Goal: Information Seeking & Learning: Learn about a topic

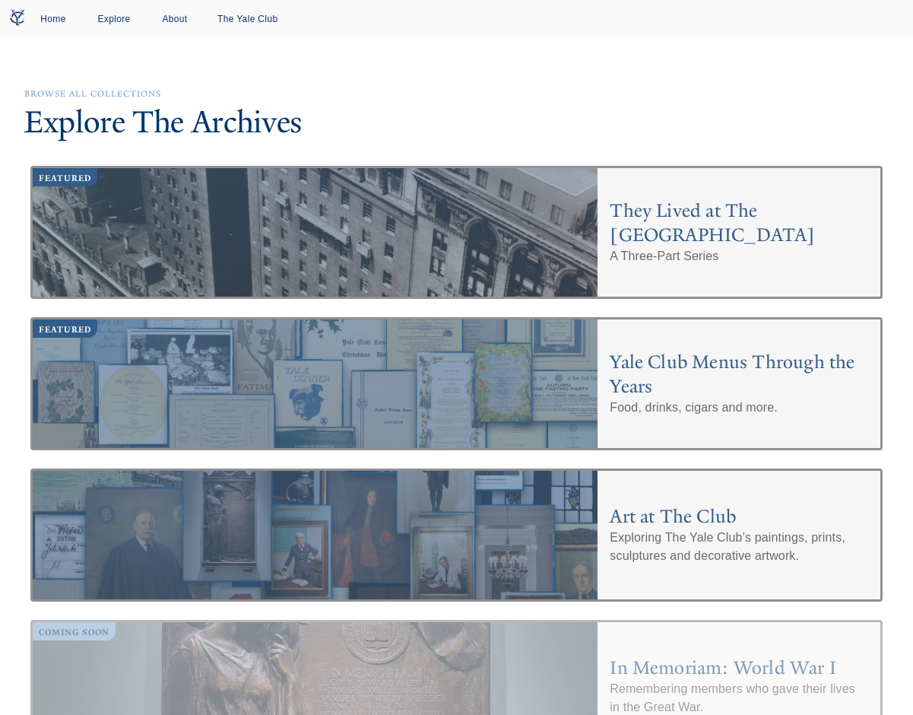
scroll to position [4973, 0]
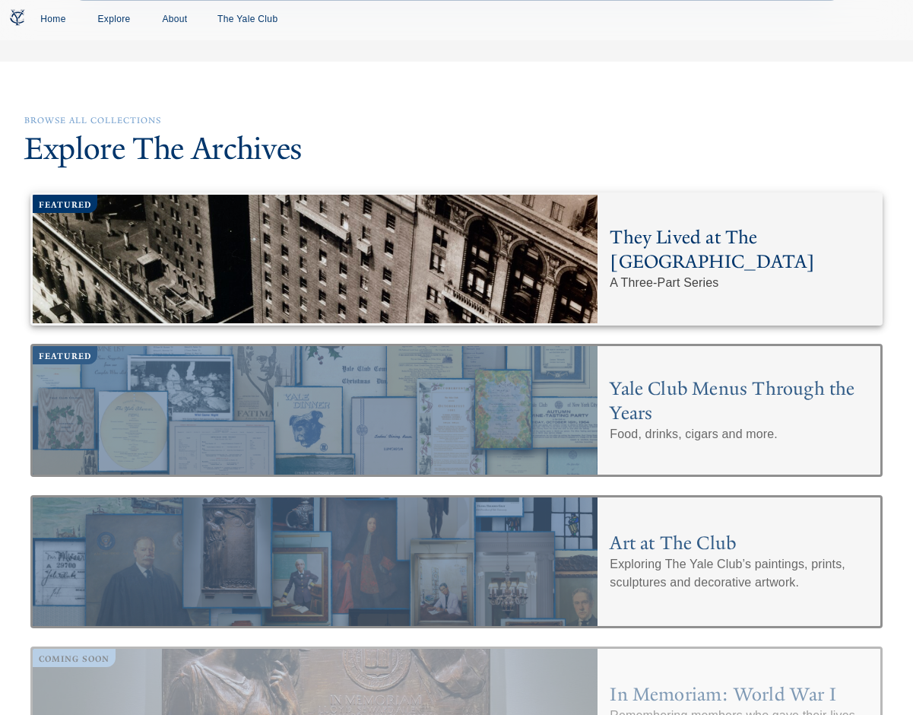
click at [651, 225] on h4 "They Lived at The [GEOGRAPHIC_DATA]" at bounding box center [739, 249] width 258 height 49
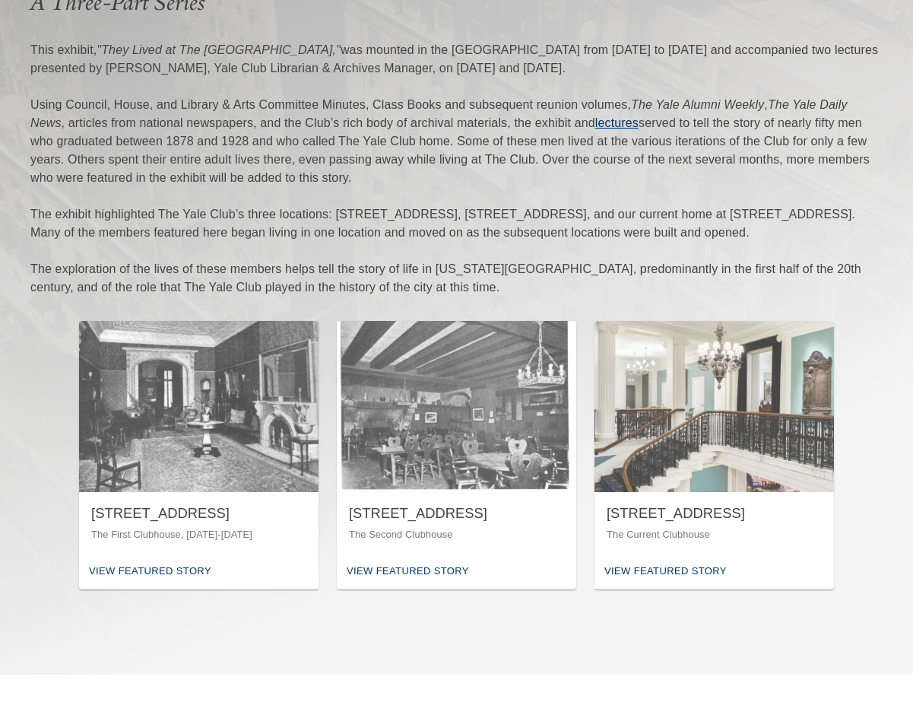
scroll to position [152, 0]
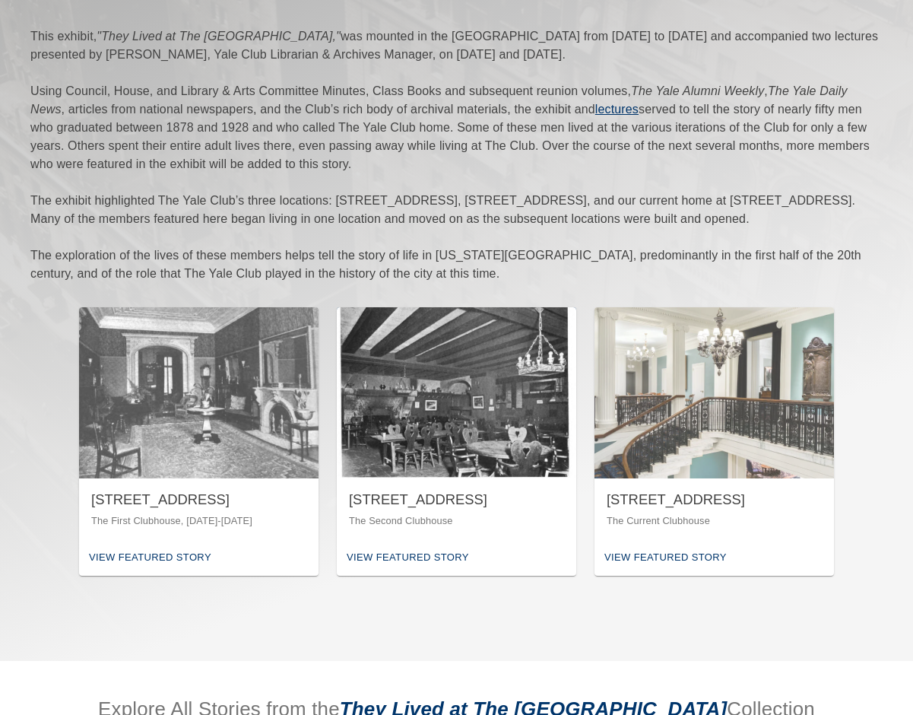
click at [475, 477] on img "button" at bounding box center [456, 392] width 239 height 171
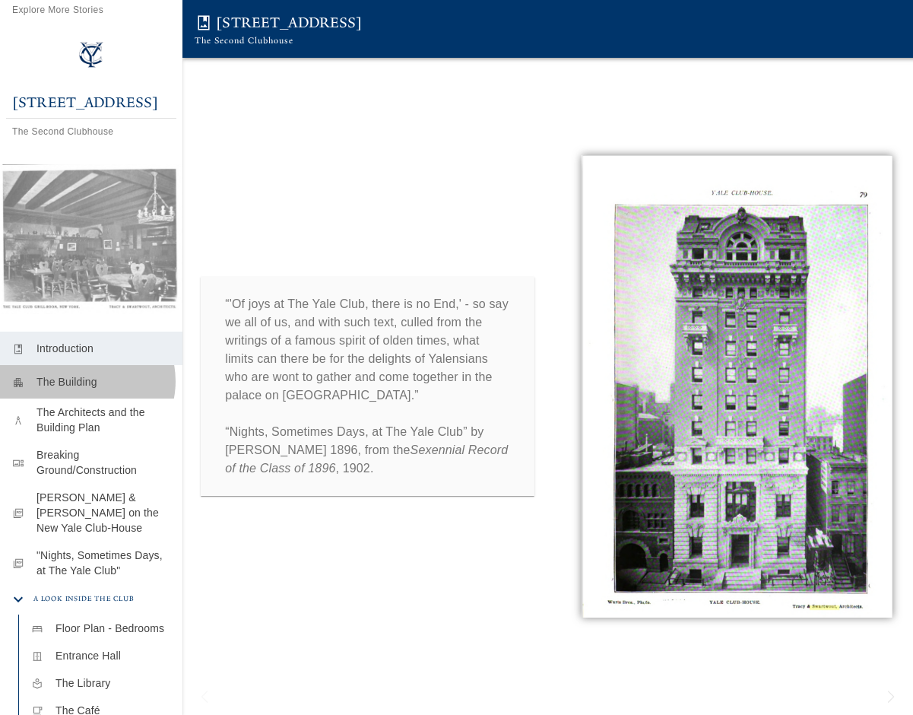
click at [84, 389] on p "The Building" at bounding box center [103, 381] width 134 height 15
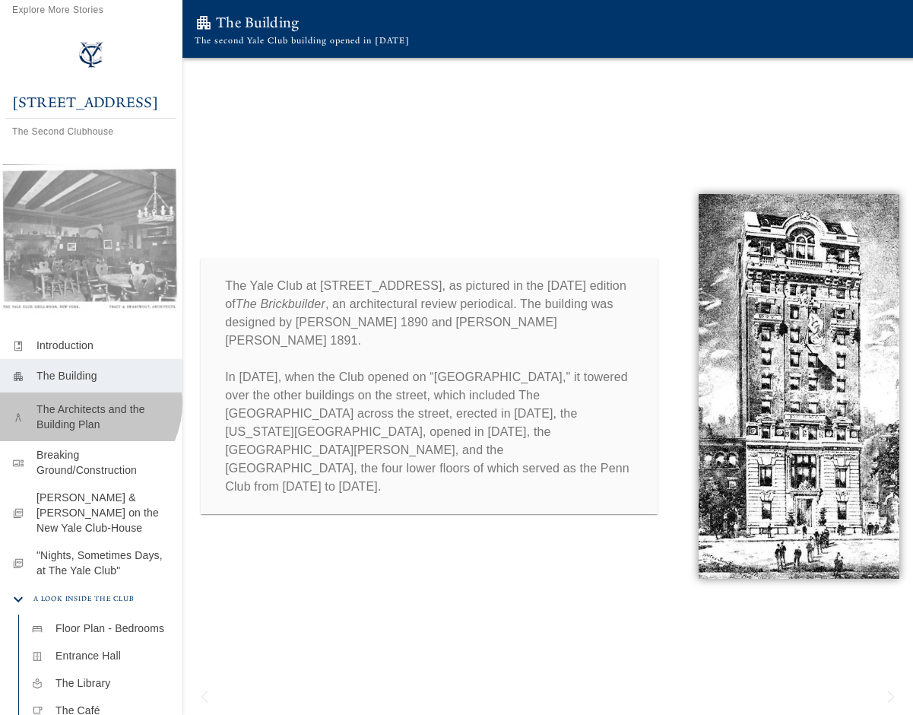
click at [87, 420] on p "The Architects and the Building Plan" at bounding box center [103, 416] width 134 height 30
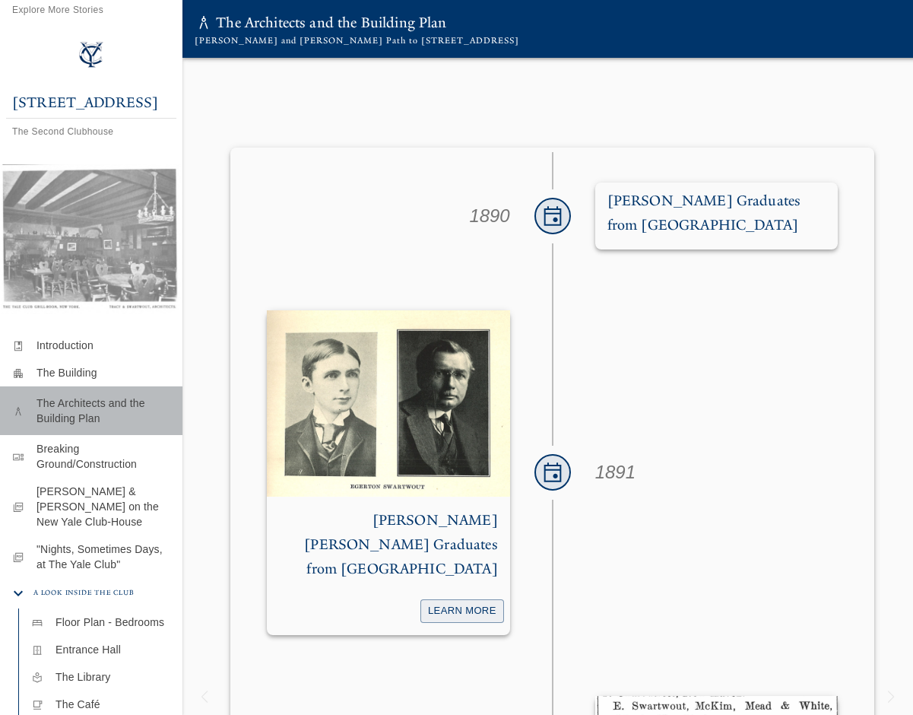
click at [93, 426] on p "The Architects and the Building Plan" at bounding box center [103, 410] width 134 height 30
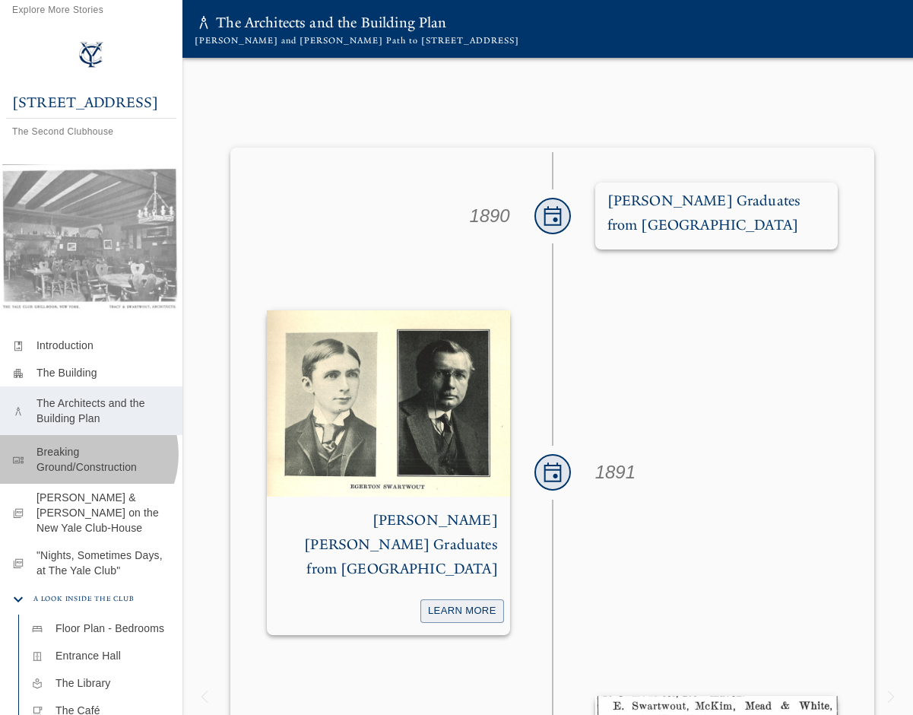
click at [81, 471] on p "Breaking Ground/Construction" at bounding box center [103, 459] width 134 height 30
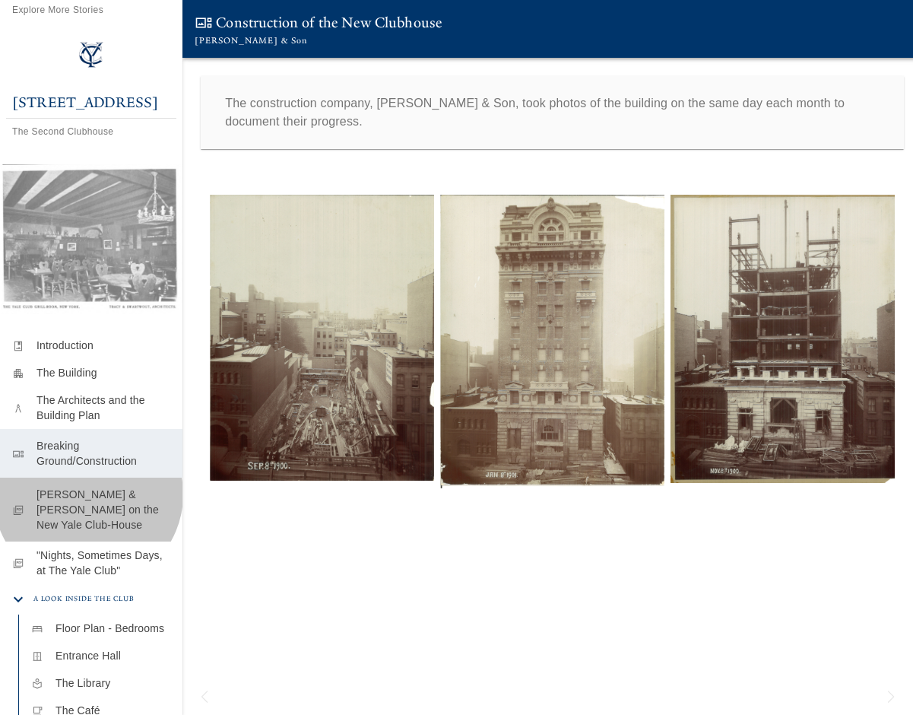
click at [88, 511] on p "[PERSON_NAME] & [PERSON_NAME] on the New Yale Club-House" at bounding box center [103, 509] width 134 height 46
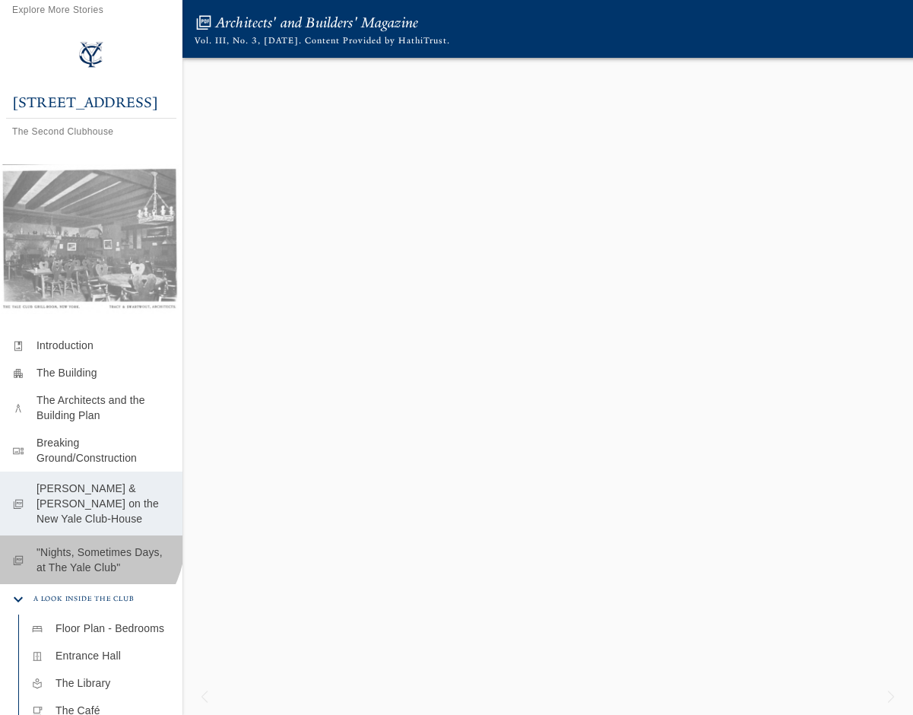
click at [87, 544] on div "picture_as_pdf "Nights, Sometimes Days, at The Yale Club"" at bounding box center [91, 559] width 182 height 49
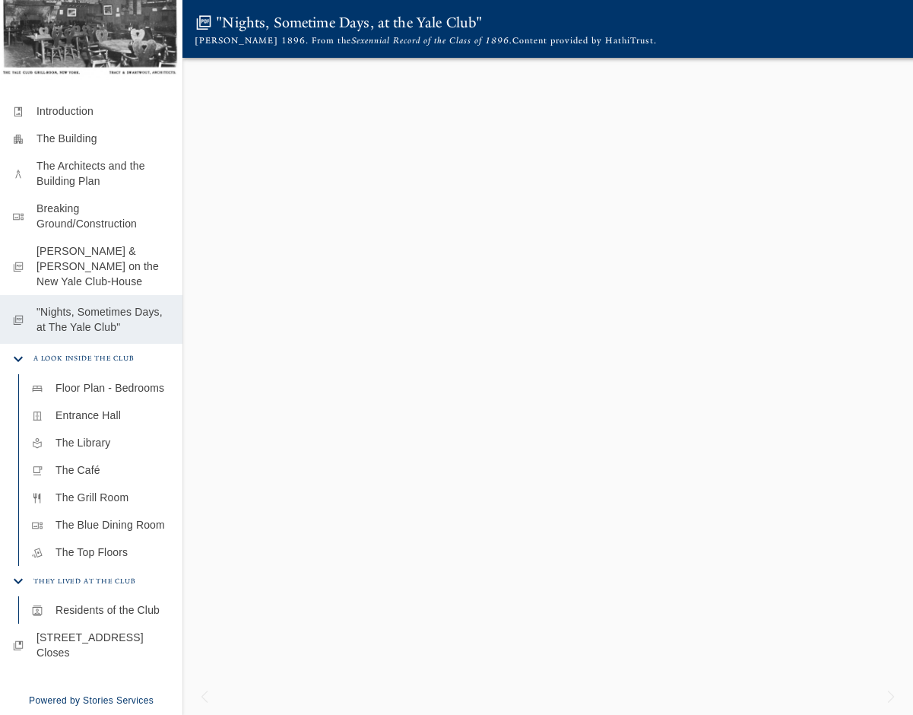
scroll to position [266, 0]
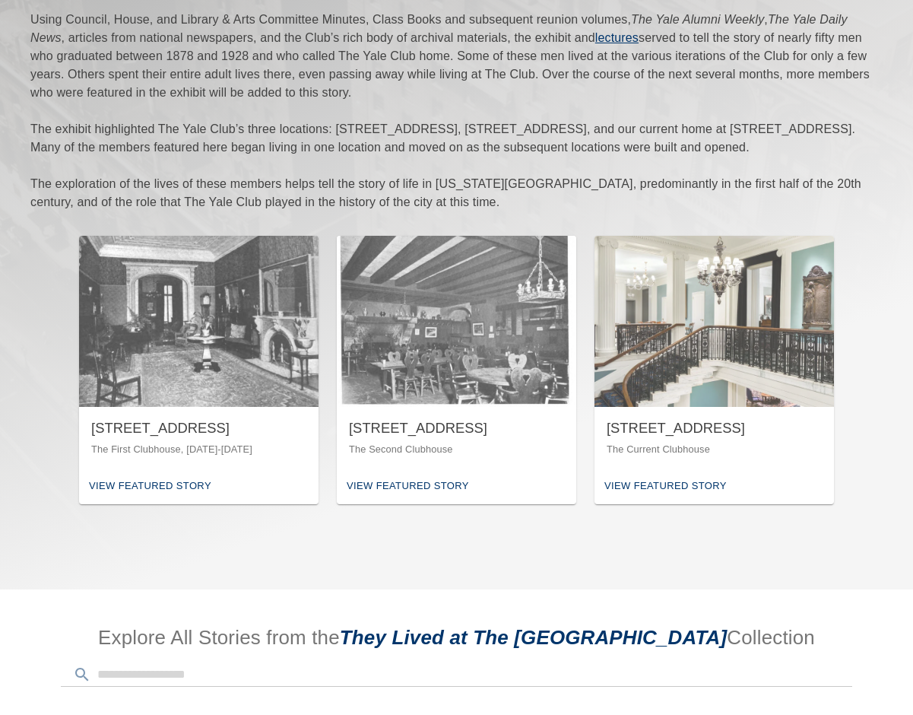
scroll to position [228, 0]
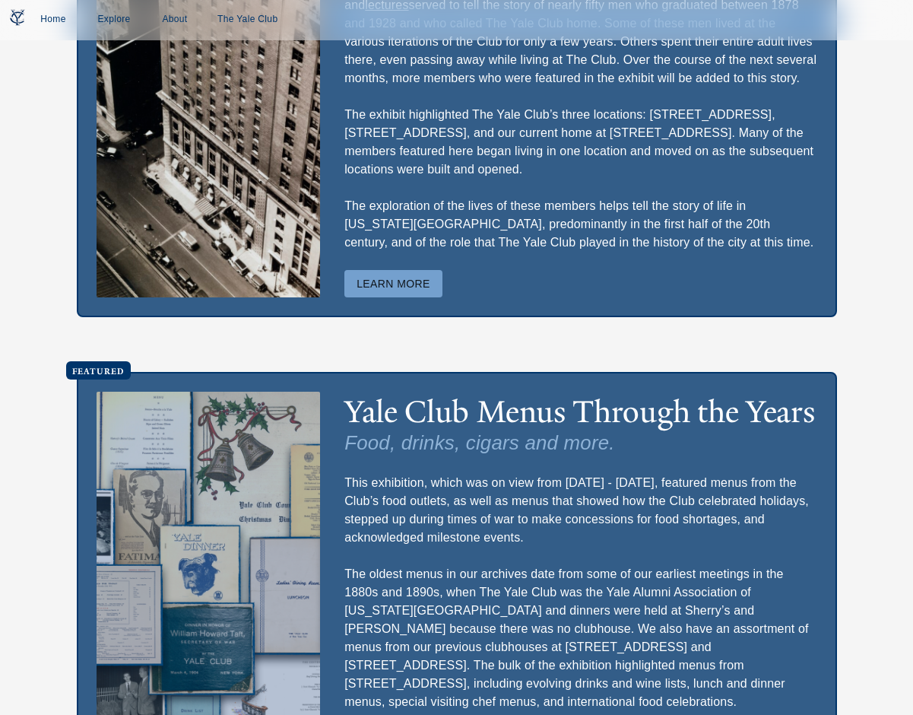
scroll to position [4153, 0]
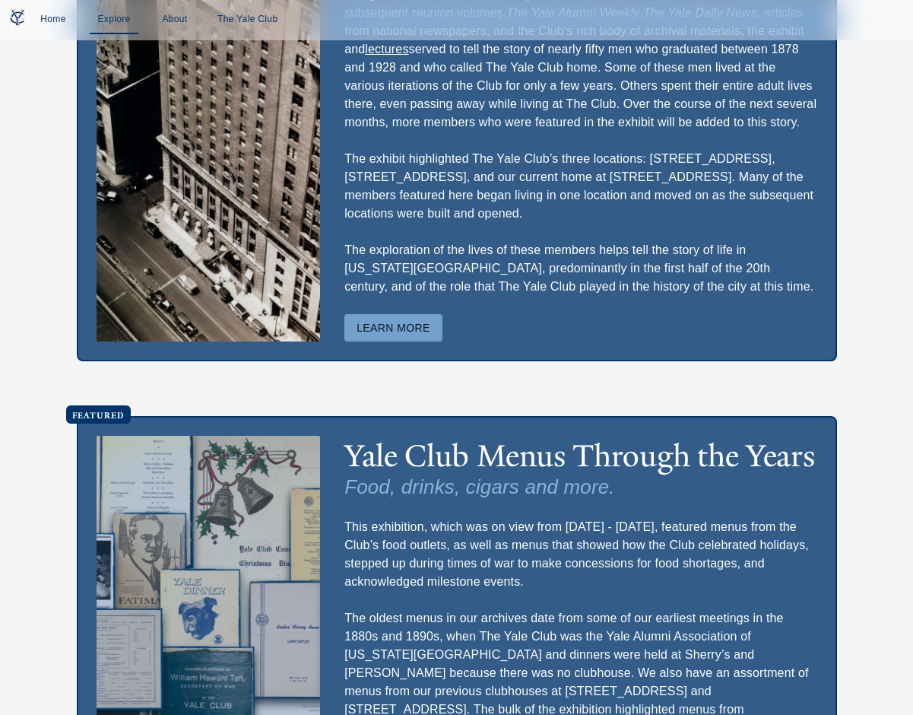
click at [116, 22] on link "Explore" at bounding box center [114, 20] width 49 height 28
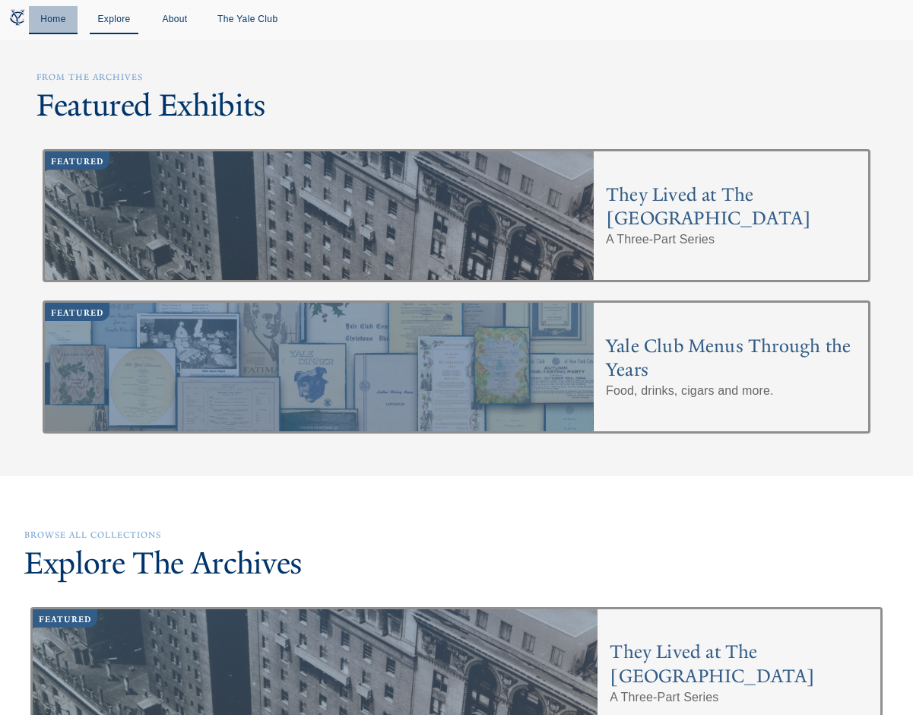
click at [50, 17] on link "Home" at bounding box center [53, 20] width 49 height 28
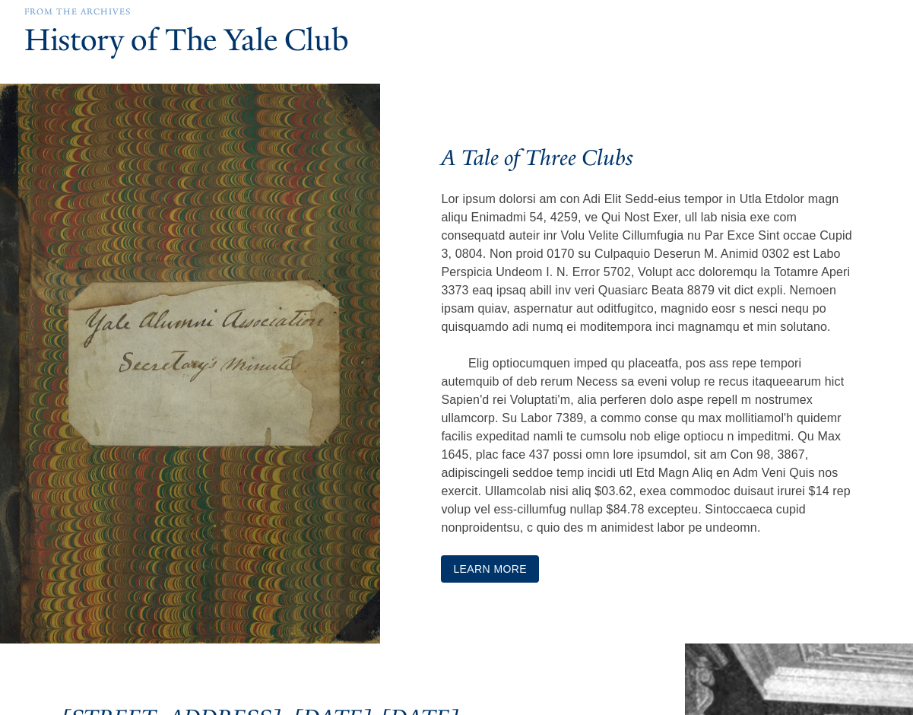
scroll to position [532, 0]
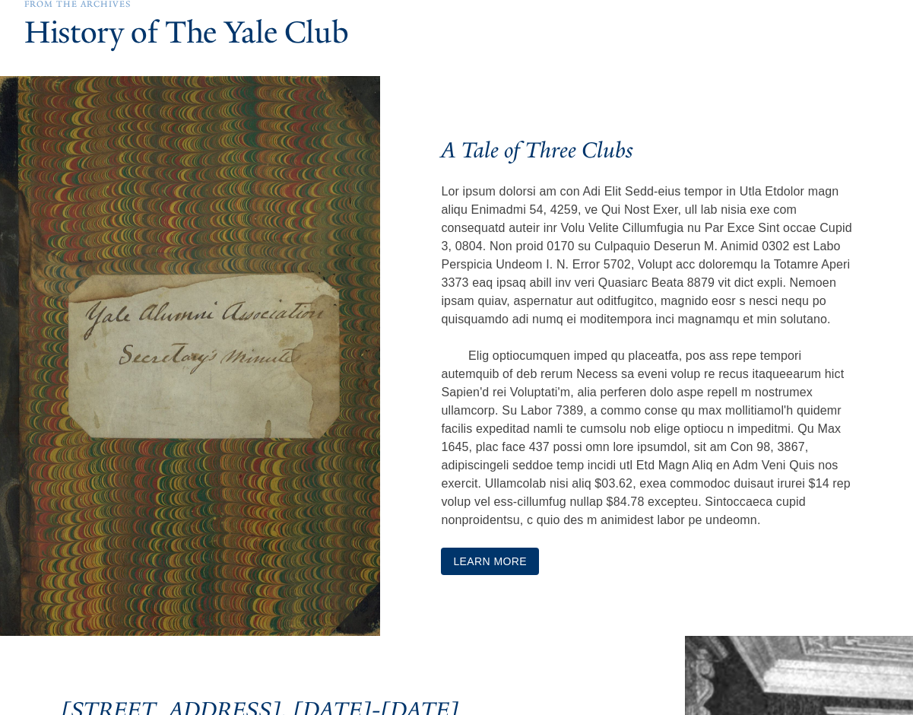
click at [510, 575] on button "Learn More" at bounding box center [490, 561] width 98 height 28
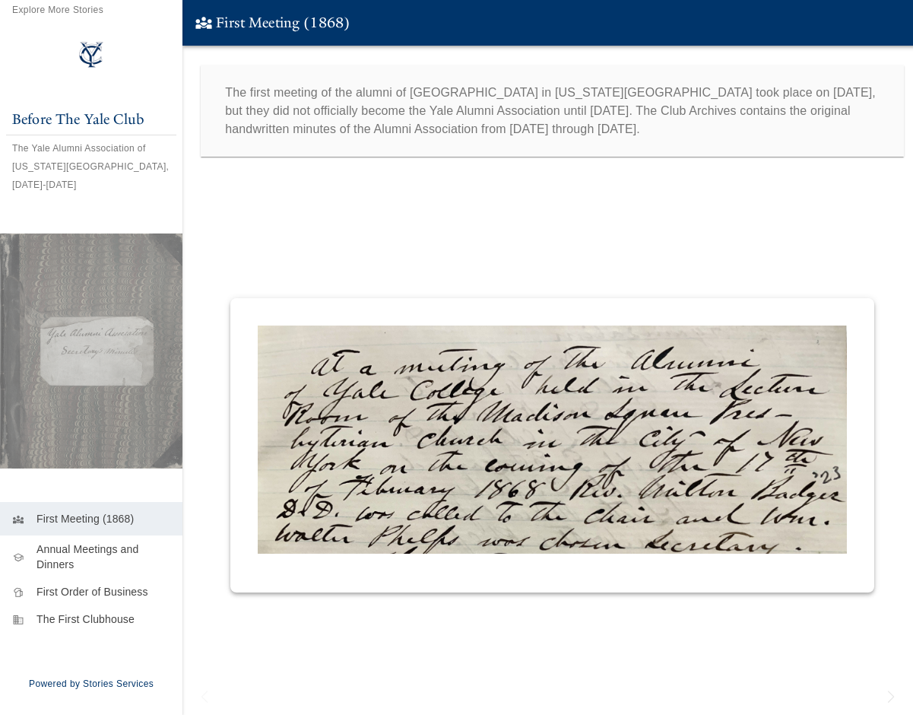
click at [71, 511] on p "First Meeting (1868)" at bounding box center [103, 518] width 134 height 15
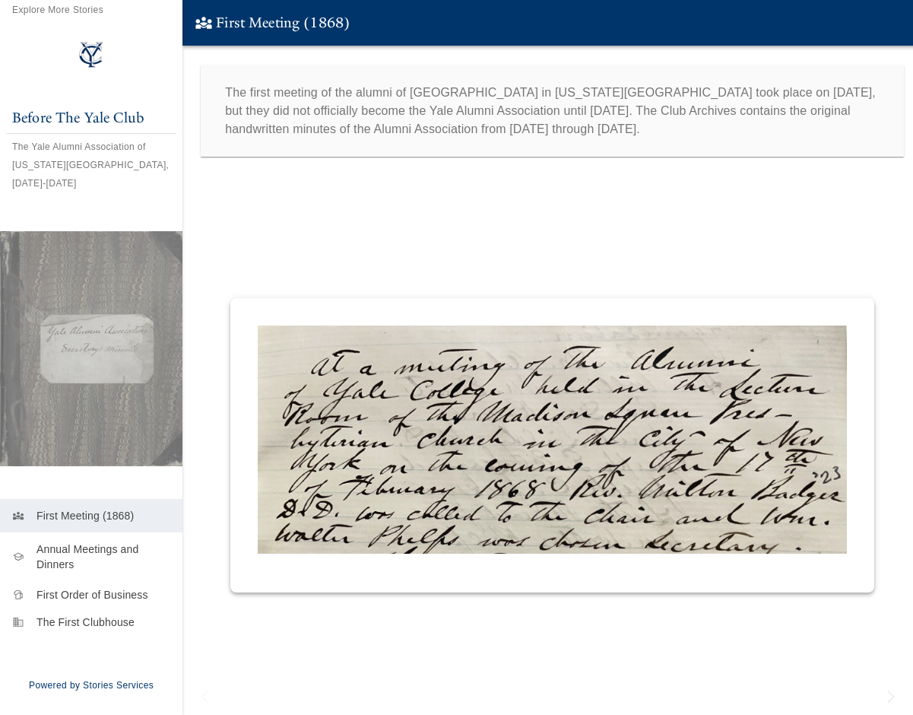
click at [71, 541] on p "Annual Meetings and Dinners" at bounding box center [103, 556] width 134 height 30
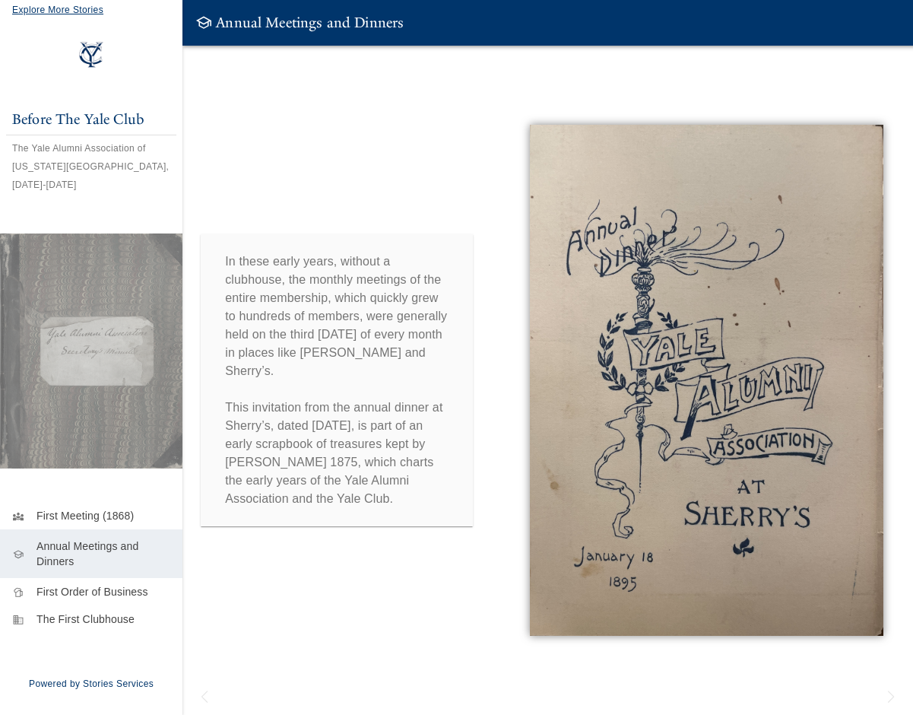
click at [29, 14] on span "Explore More Stories" at bounding box center [57, 10] width 91 height 11
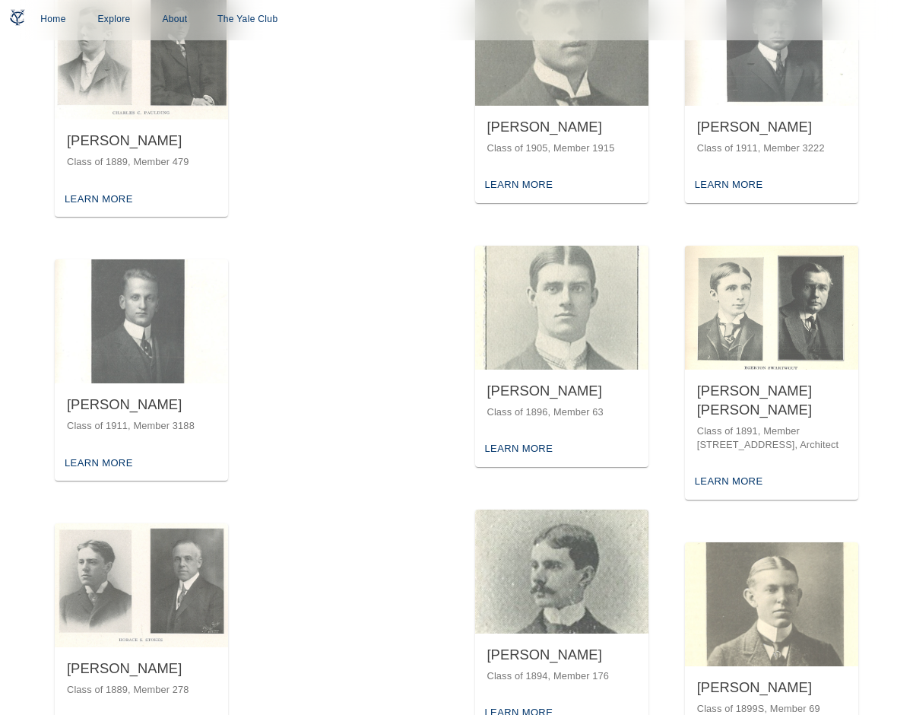
scroll to position [1216, 0]
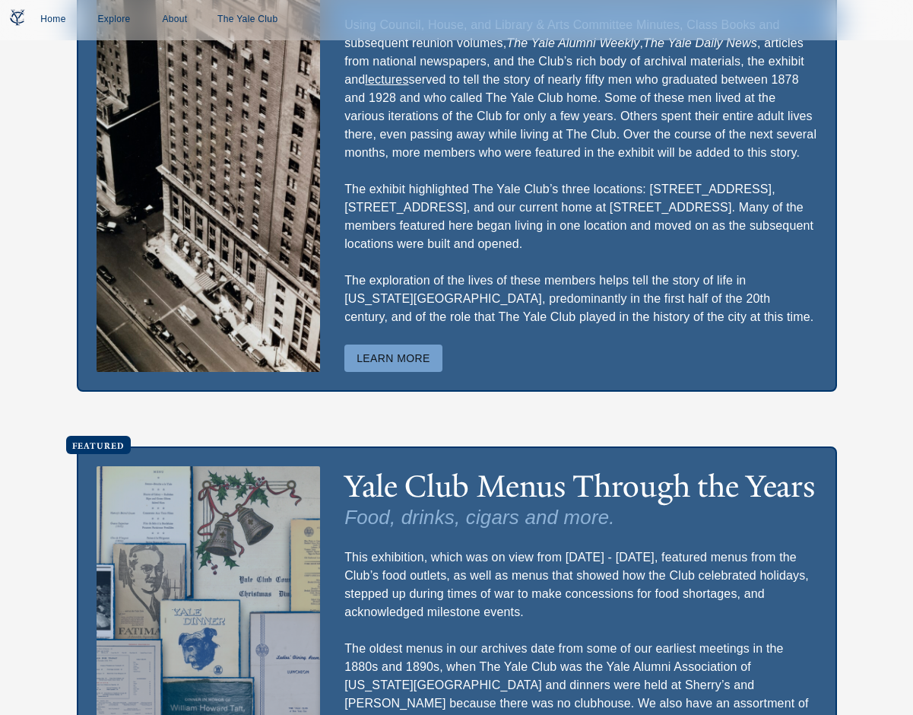
scroll to position [4117, 0]
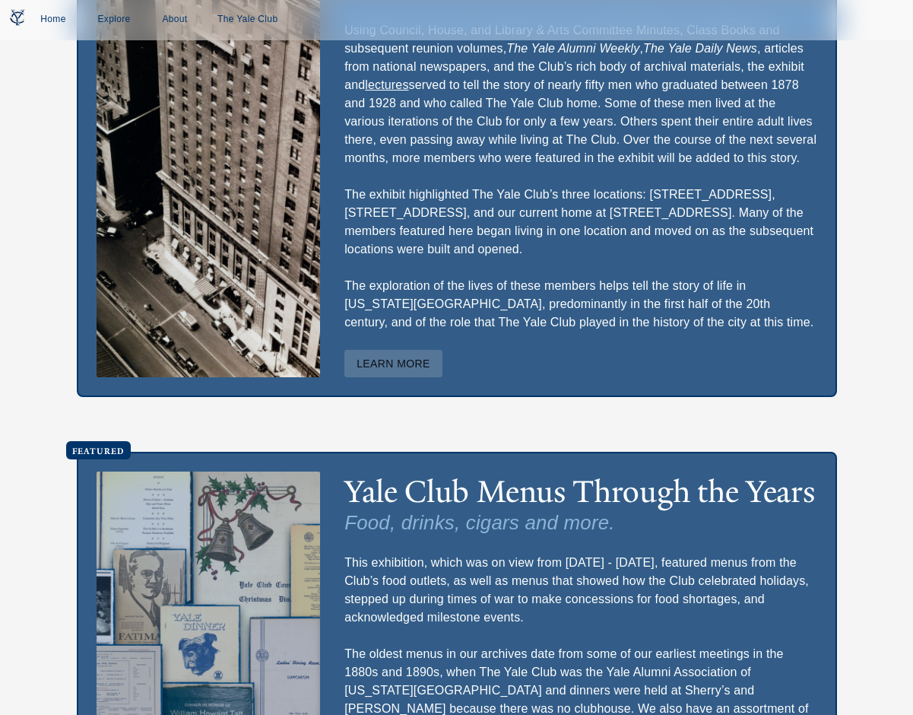
click at [415, 350] on button "Learn More" at bounding box center [393, 364] width 98 height 28
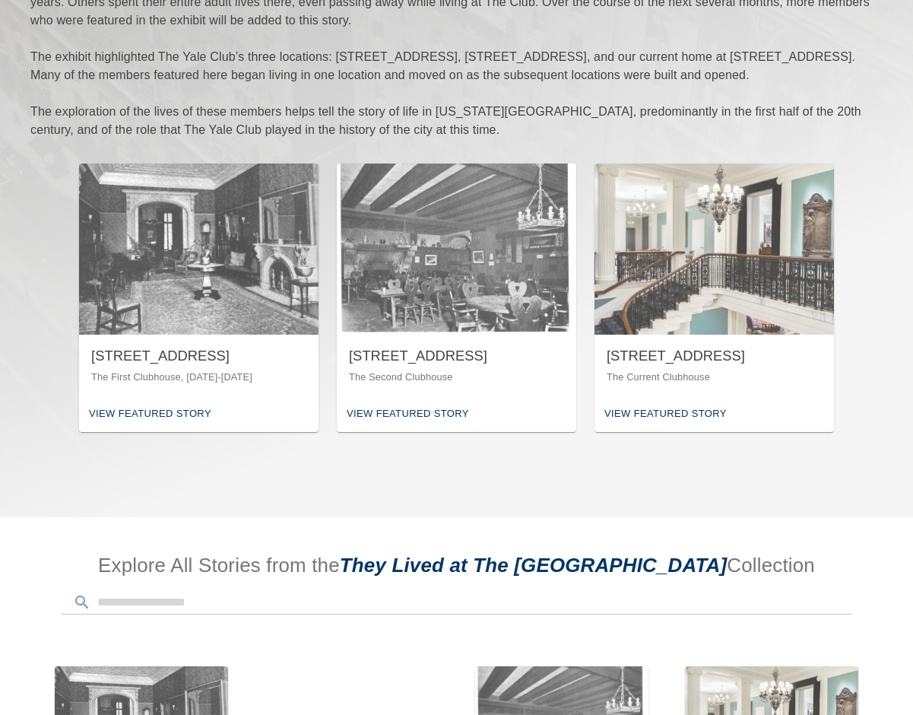
scroll to position [304, 0]
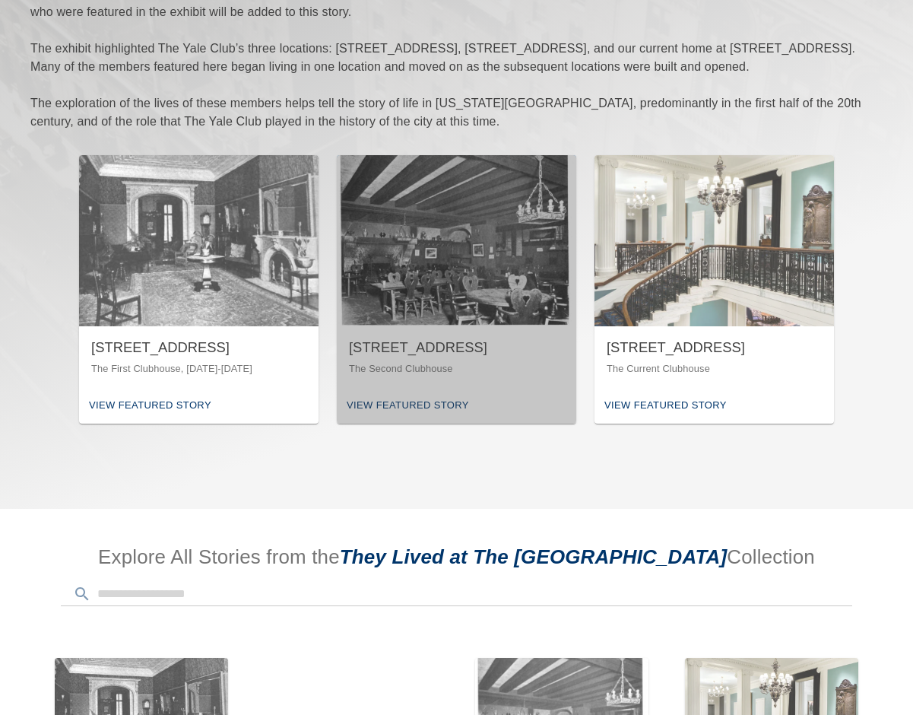
click at [427, 352] on div "[STREET_ADDRESS]" at bounding box center [456, 347] width 215 height 19
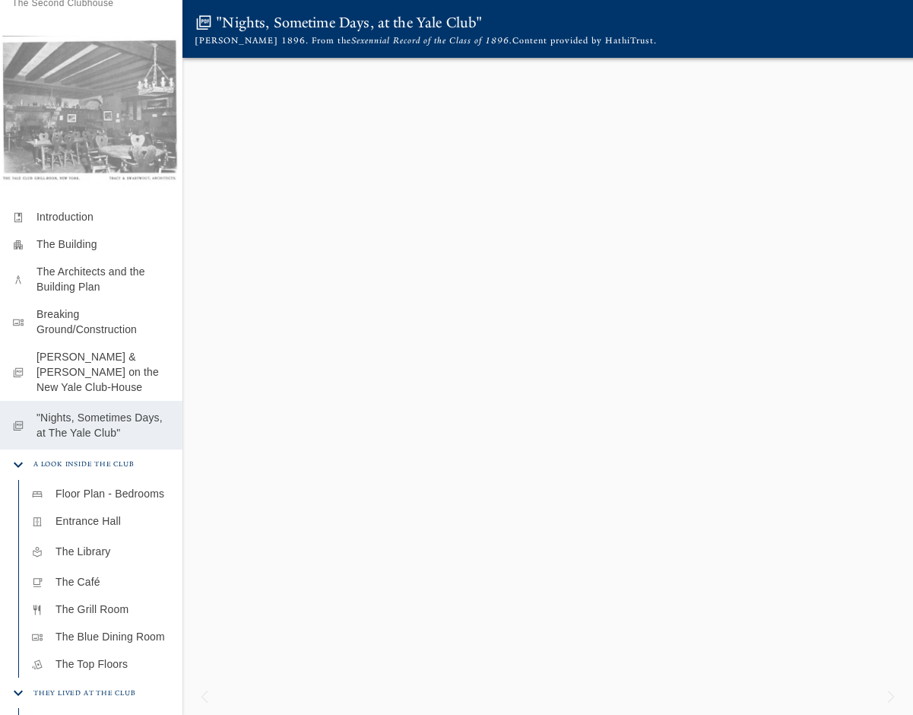
scroll to position [152, 0]
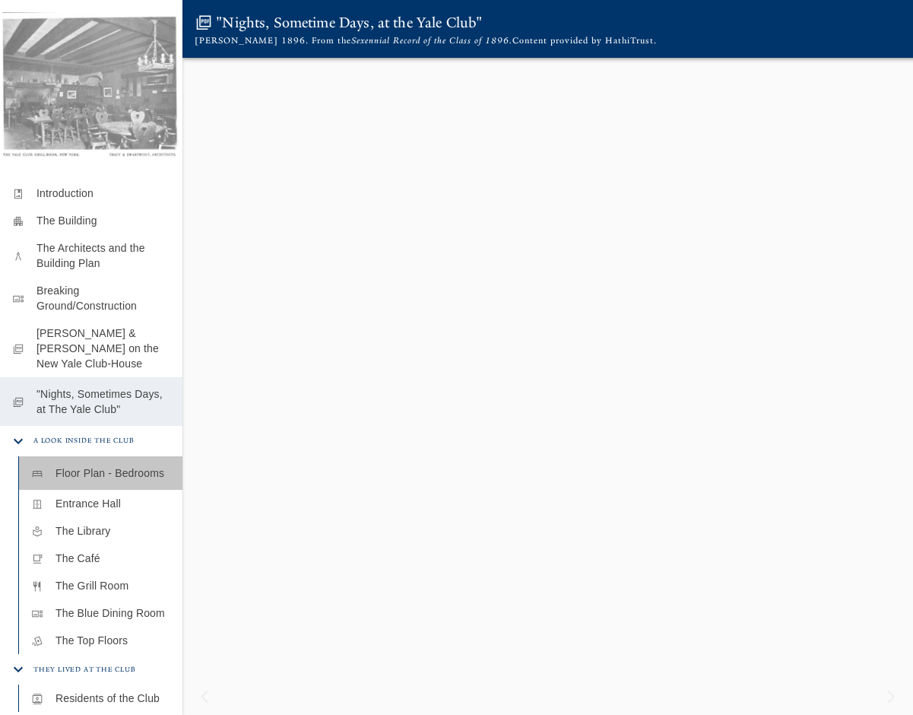
click at [100, 480] on p "Floor Plan - Bedrooms" at bounding box center [112, 472] width 115 height 15
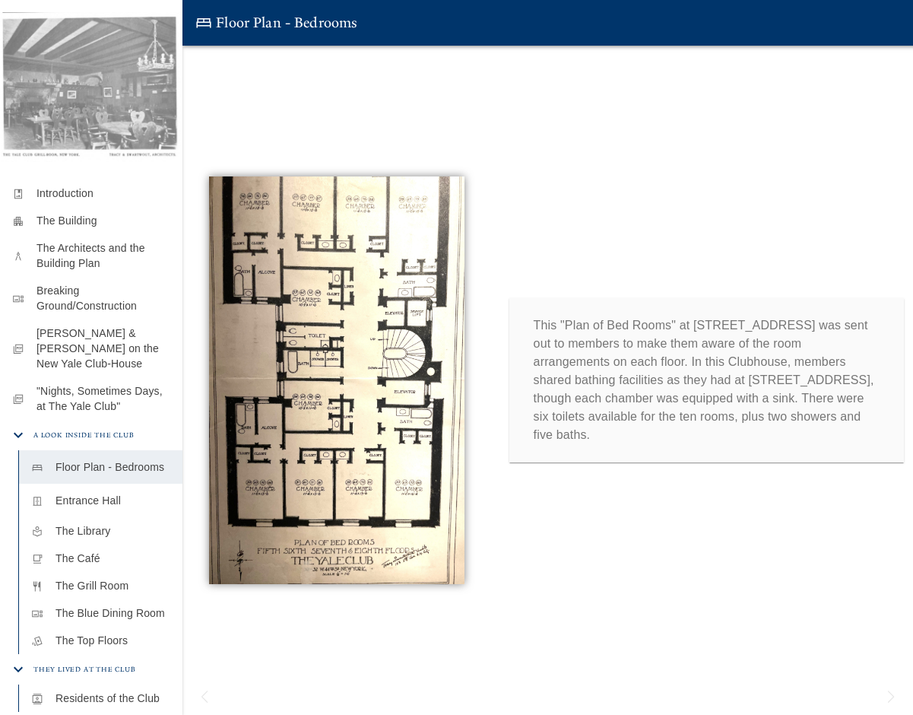
click at [103, 508] on p "Entrance Hall" at bounding box center [112, 500] width 115 height 15
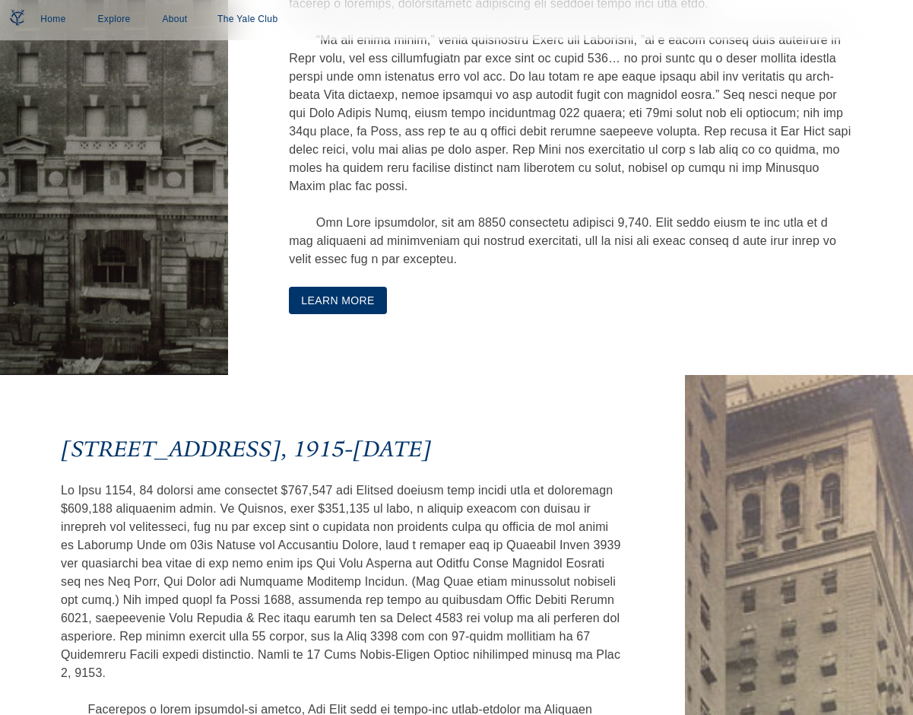
scroll to position [1948, 0]
